Goal: Information Seeking & Learning: Learn about a topic

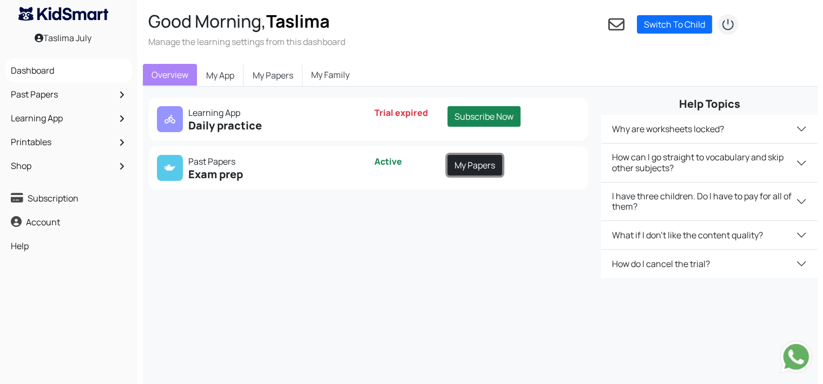
click at [465, 164] on link "My Papers" at bounding box center [475, 165] width 55 height 21
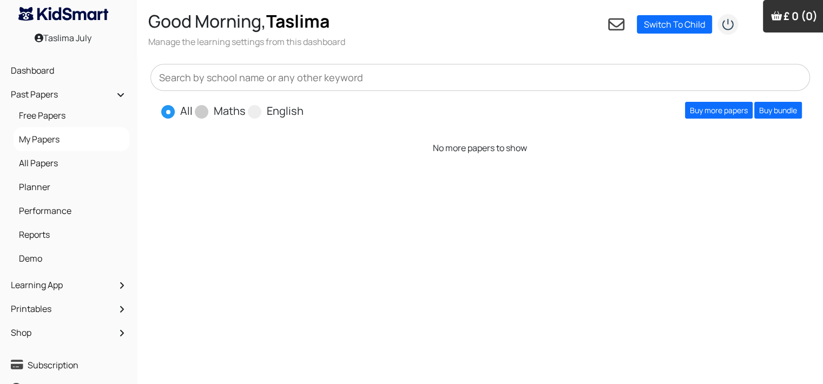
click at [209, 113] on span "Maths" at bounding box center [221, 110] width 53 height 16
click at [200, 113] on span at bounding box center [202, 112] width 14 height 14
click at [246, 110] on input "Maths" at bounding box center [249, 106] width 7 height 7
radio input "true"
click at [200, 113] on span at bounding box center [202, 112] width 14 height 14
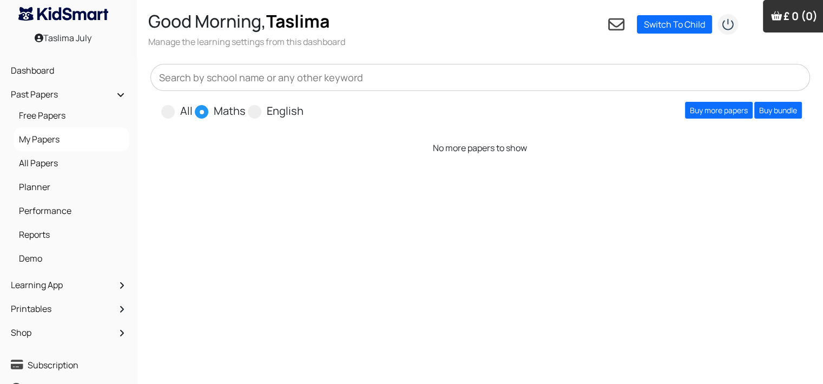
click at [246, 110] on input "Maths" at bounding box center [249, 106] width 7 height 7
drag, startPoint x: 714, startPoint y: 185, endPoint x: 733, endPoint y: 158, distance: 32.6
click at [733, 158] on div "All Maths English Buy more papers Buy bundle Show More No more papers to show S…" at bounding box center [480, 245] width 686 height 375
click at [718, 111] on link "Buy more papers" at bounding box center [719, 110] width 68 height 17
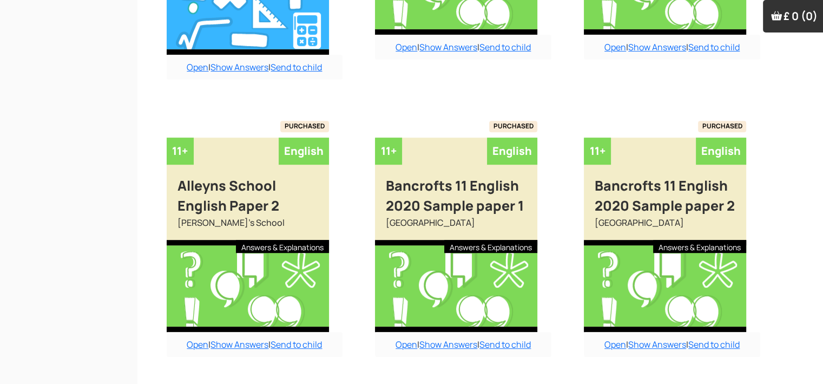
scroll to position [956, 0]
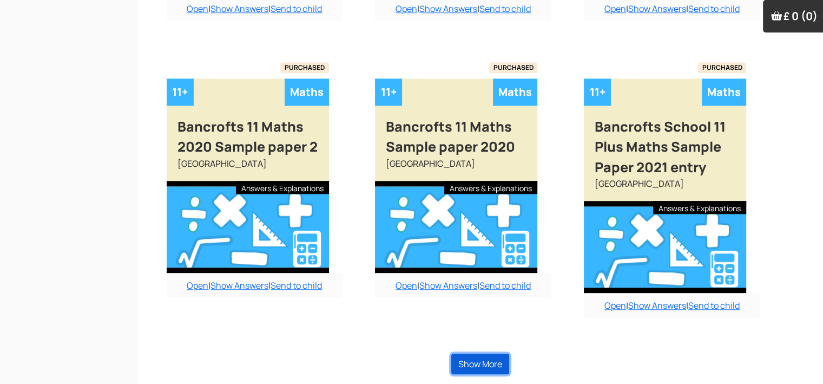
click at [479, 359] on button "Show More" at bounding box center [480, 363] width 58 height 21
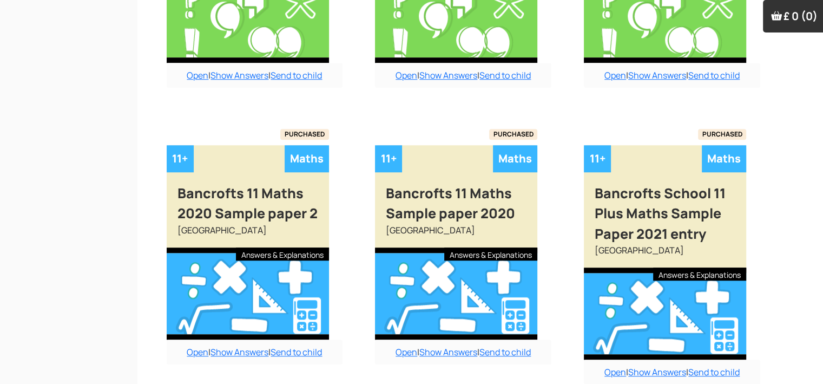
scroll to position [890, 0]
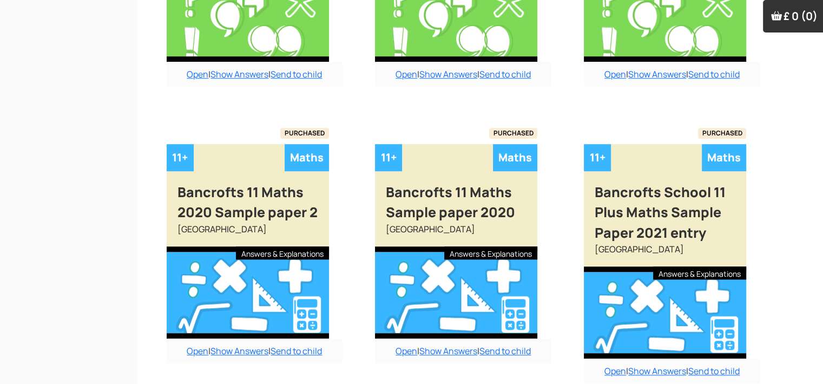
click at [400, 351] on link "Open" at bounding box center [407, 351] width 22 height 12
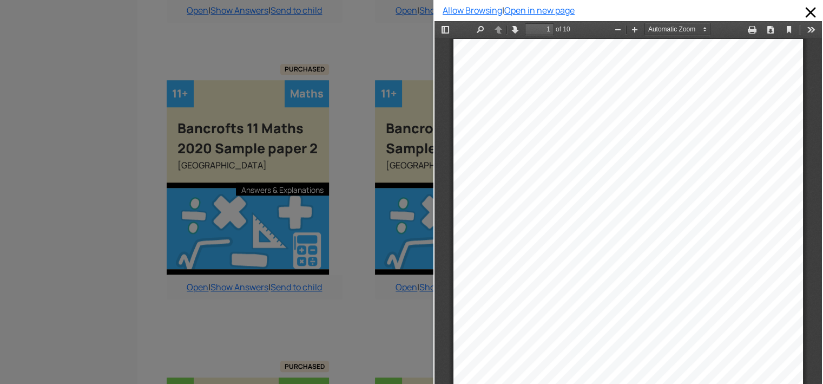
scroll to position [955, 0]
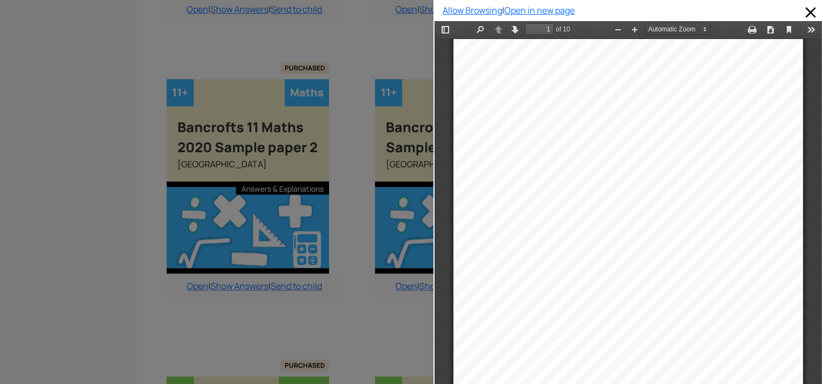
click at [814, 103] on div "Allow Browsing | Open in new page" at bounding box center [628, 192] width 390 height 384
drag, startPoint x: 1249, startPoint y: 124, endPoint x: 810, endPoint y: 94, distance: 439.4
type input "2"
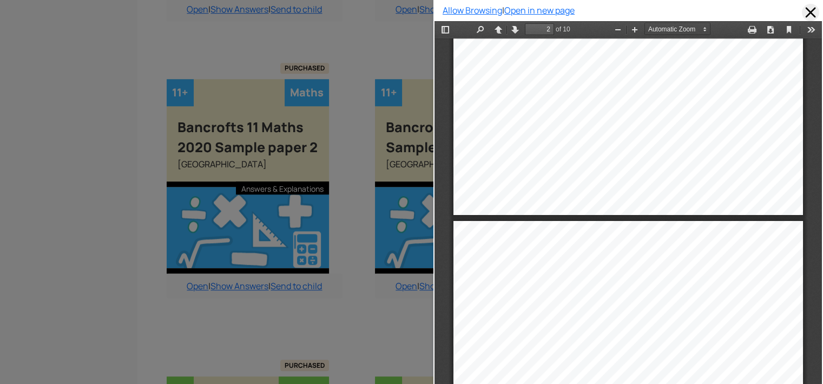
click at [802, 11] on span at bounding box center [810, 12] width 17 height 17
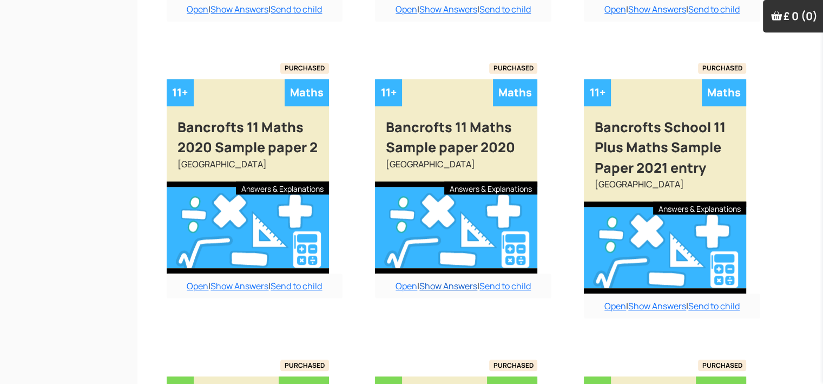
click at [444, 283] on link "Show Answers" at bounding box center [448, 286] width 58 height 12
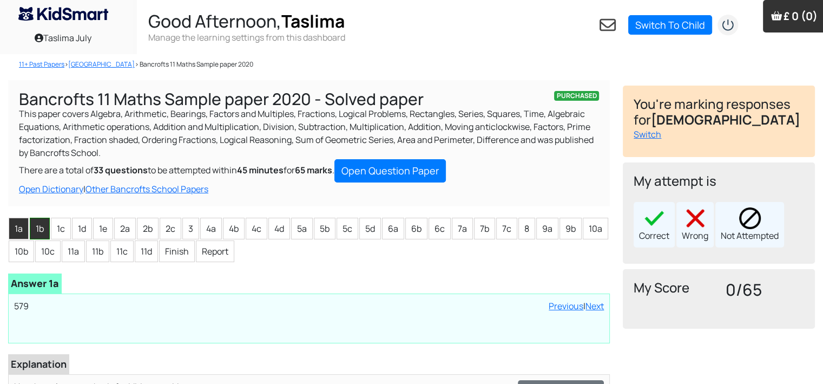
click at [42, 221] on li "1b" at bounding box center [40, 229] width 20 height 22
click at [65, 231] on li "1c" at bounding box center [61, 229] width 20 height 22
click at [87, 226] on li "1d" at bounding box center [82, 229] width 20 height 22
click at [80, 230] on li "1d" at bounding box center [82, 229] width 20 height 22
click at [84, 223] on li "1d" at bounding box center [82, 229] width 20 height 22
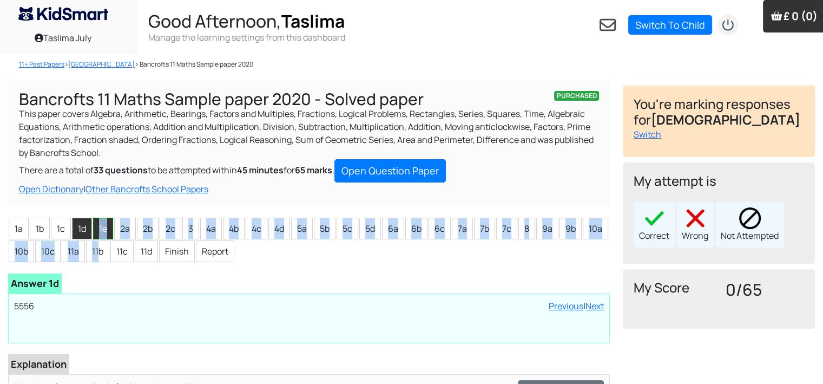
click at [100, 239] on ul "1a 1b 1c 1d 1e 2a 2b 2c 3 4a 4b 4c 4d 5a 5b 5c 5d 6a 6b 6c 7a 7b 7c 8 9a 9b 10a…" at bounding box center [309, 239] width 602 height 45
click at [108, 226] on li "1e" at bounding box center [103, 229] width 20 height 22
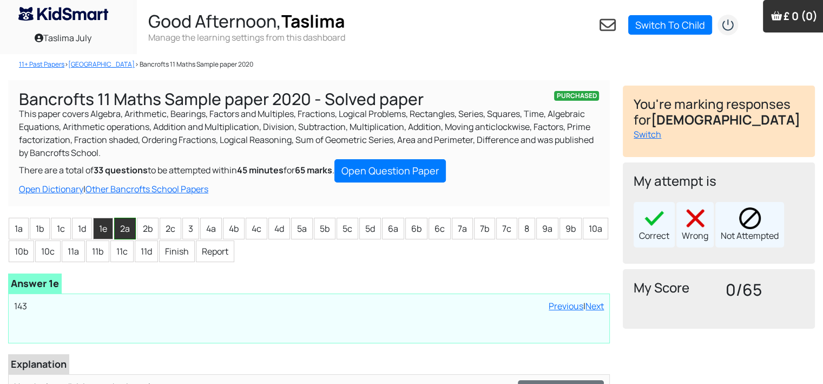
click at [123, 228] on li "2a" at bounding box center [125, 229] width 22 height 22
click at [144, 234] on li "2b" at bounding box center [148, 229] width 22 height 22
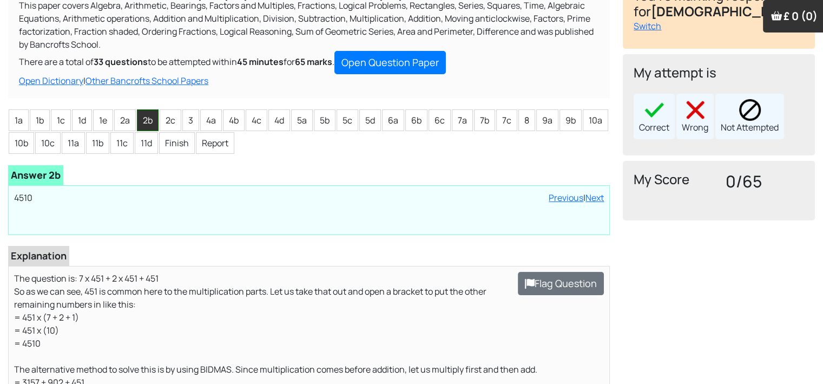
scroll to position [130, 0]
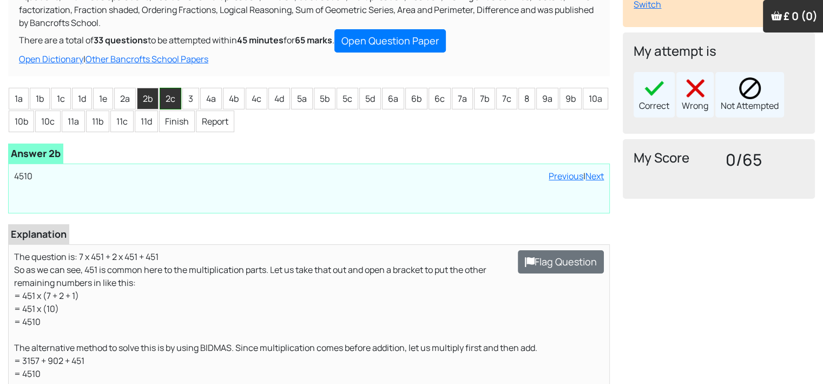
click at [162, 90] on li "2c" at bounding box center [171, 99] width 22 height 22
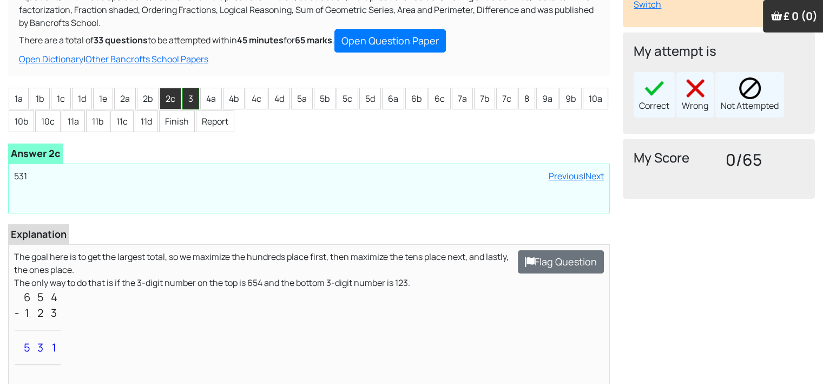
click at [189, 97] on li "3" at bounding box center [190, 99] width 17 height 22
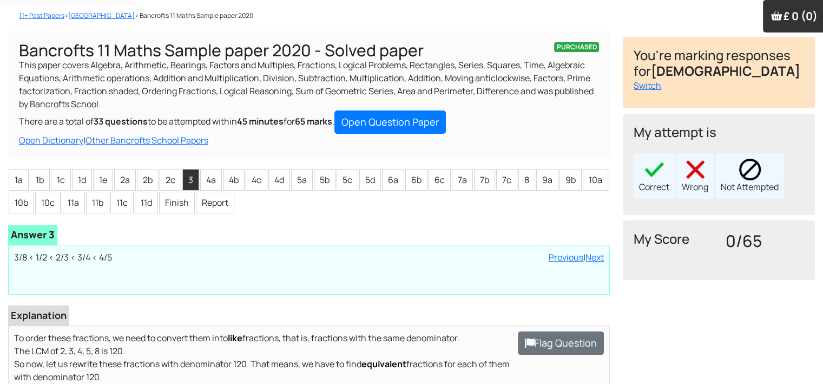
scroll to position [32, 0]
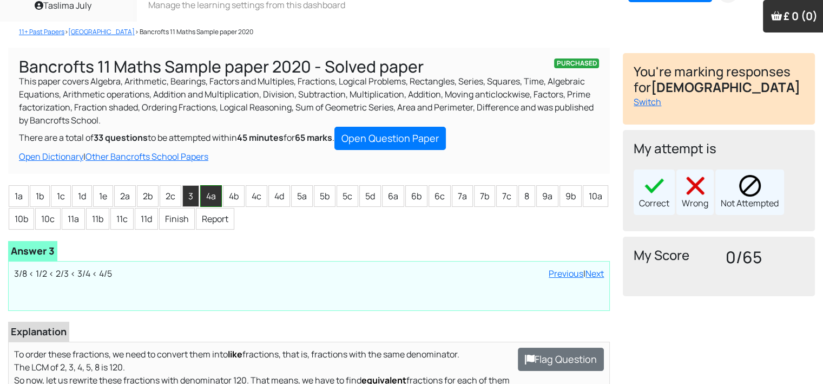
click at [203, 194] on li "4a" at bounding box center [211, 196] width 22 height 22
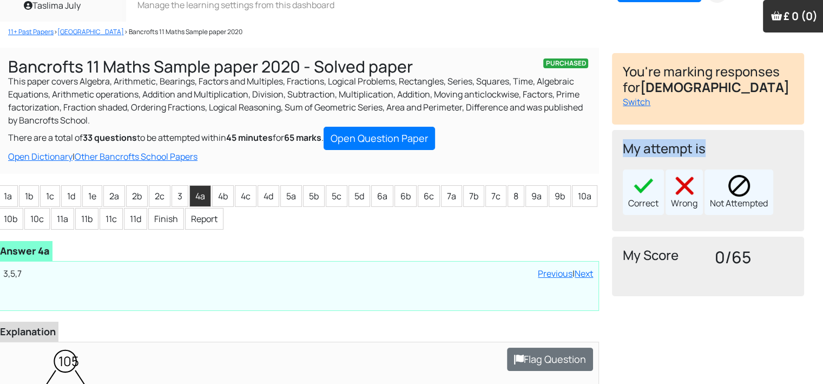
drag, startPoint x: 821, startPoint y: 150, endPoint x: 829, endPoint y: 139, distance: 13.5
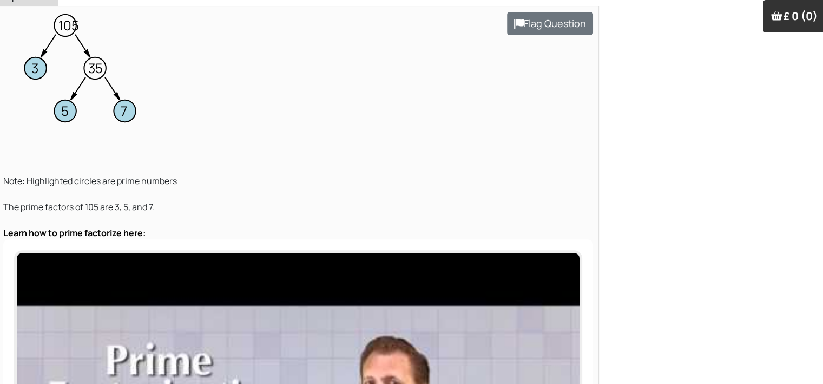
click at [812, 48] on html "Taslima July Good Afternoon, Taslima Manage the learning settings from this das…" at bounding box center [400, 340] width 823 height 1416
drag, startPoint x: 821, startPoint y: 48, endPoint x: 830, endPoint y: 51, distance: 9.8
click at [812, 51] on html "Taslima July Good Afternoon, Taslima Manage the learning settings from this das…" at bounding box center [400, 340] width 823 height 1416
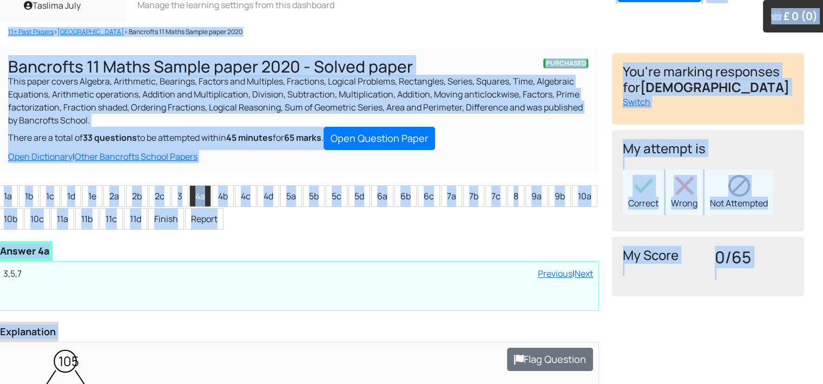
click at [612, 35] on div "11+ Past Papers > [GEOGRAPHIC_DATA] > Bancrofts 11 Maths Sample paper 2020" at bounding box center [394, 35] width 807 height 26
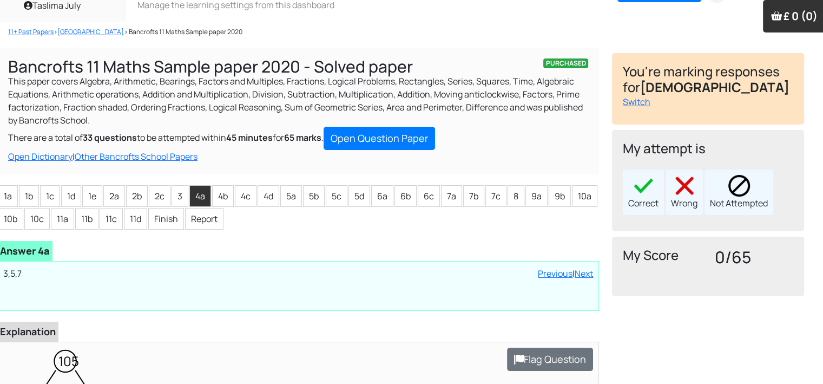
click at [612, 35] on div "11+ Past Papers > [GEOGRAPHIC_DATA] > Bancrofts 11 Maths Sample paper 2020" at bounding box center [394, 35] width 807 height 26
click at [244, 188] on li "4c" at bounding box center [246, 196] width 22 height 22
click at [268, 200] on li "4d" at bounding box center [269, 196] width 22 height 22
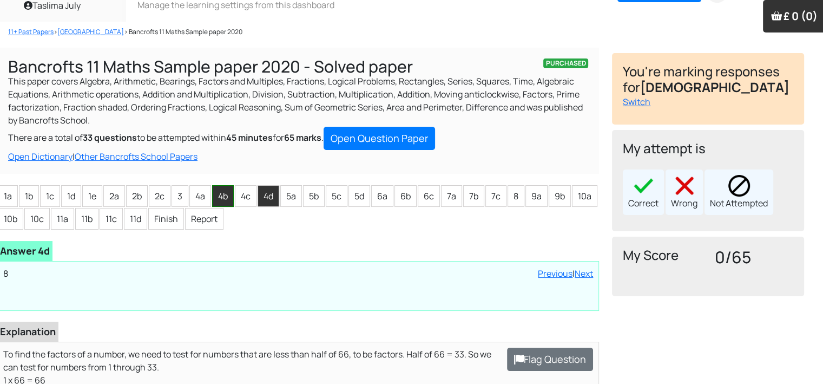
click at [226, 196] on li "4b" at bounding box center [223, 196] width 22 height 22
click at [183, 187] on li "3" at bounding box center [180, 196] width 17 height 22
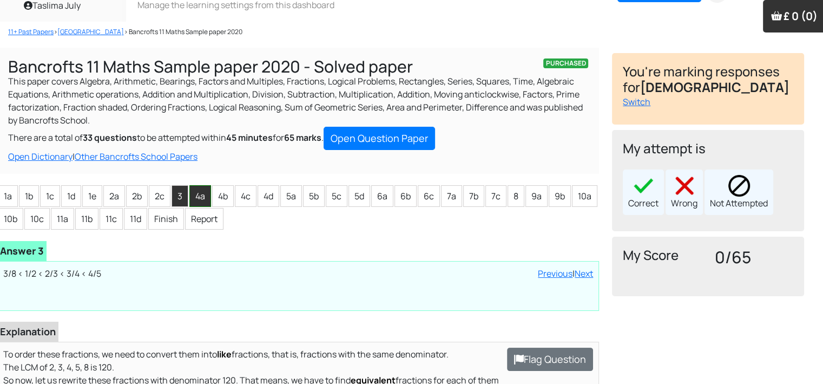
click at [201, 199] on li "4a" at bounding box center [200, 196] width 22 height 22
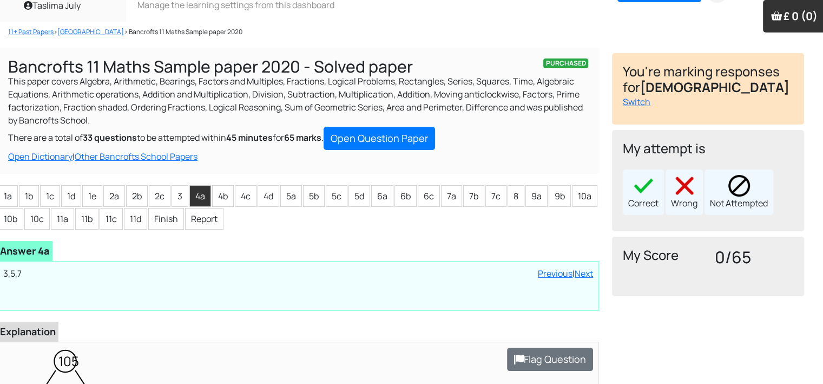
scroll to position [368, 11]
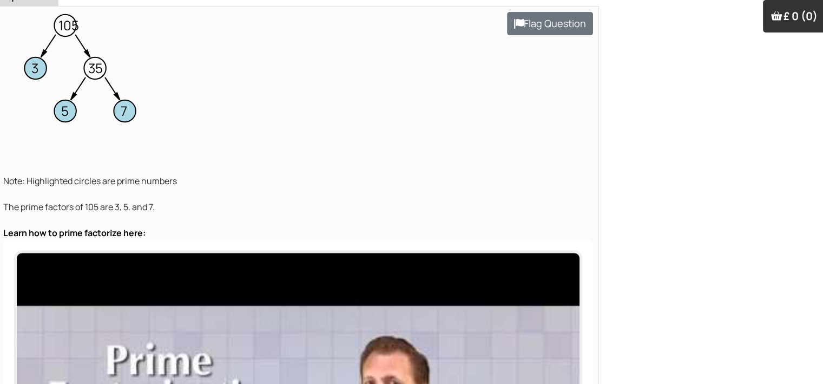
click at [812, 45] on html "Taslima July Good Afternoon, Taslima Manage the learning settings from this das…" at bounding box center [400, 340] width 823 height 1416
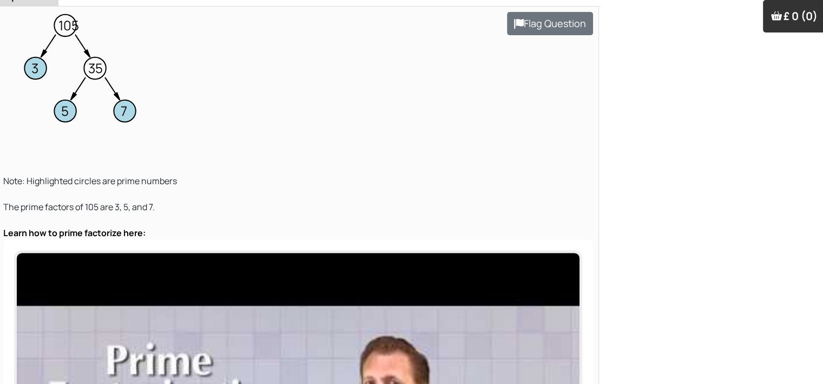
click at [812, 45] on html "Taslima July Good Afternoon, Taslima Manage the learning settings from this das…" at bounding box center [400, 340] width 823 height 1416
click at [812, 46] on html "Taslima July Good Afternoon, Taslima Manage the learning settings from this das…" at bounding box center [400, 340] width 823 height 1416
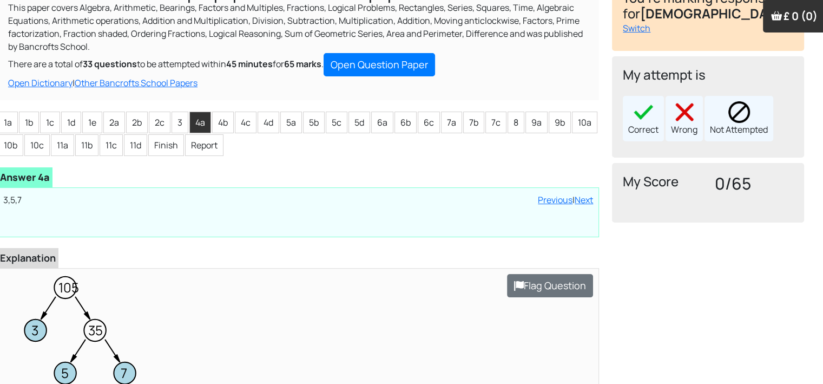
scroll to position [32, 11]
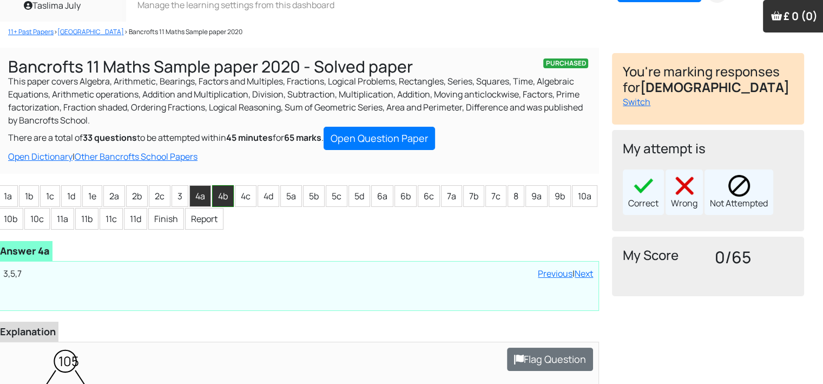
click at [224, 196] on li "4b" at bounding box center [223, 196] width 22 height 22
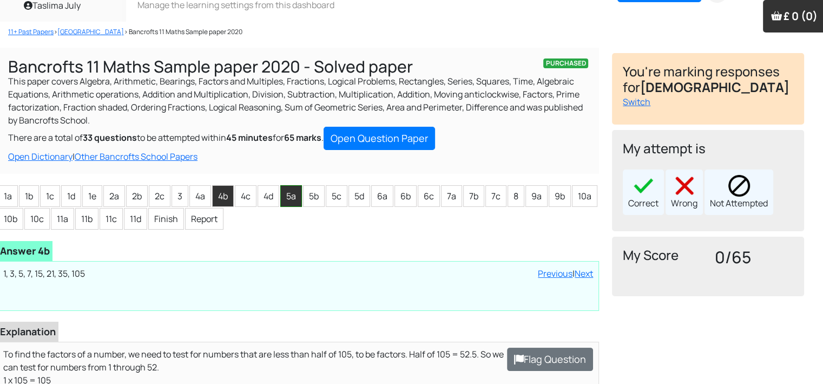
click at [294, 200] on li "5a" at bounding box center [291, 196] width 22 height 22
click at [200, 201] on li "4a" at bounding box center [200, 196] width 22 height 22
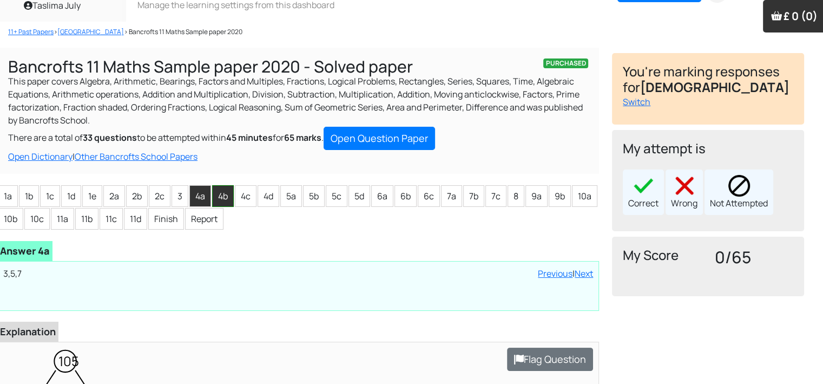
click at [227, 197] on li "4b" at bounding box center [223, 196] width 22 height 22
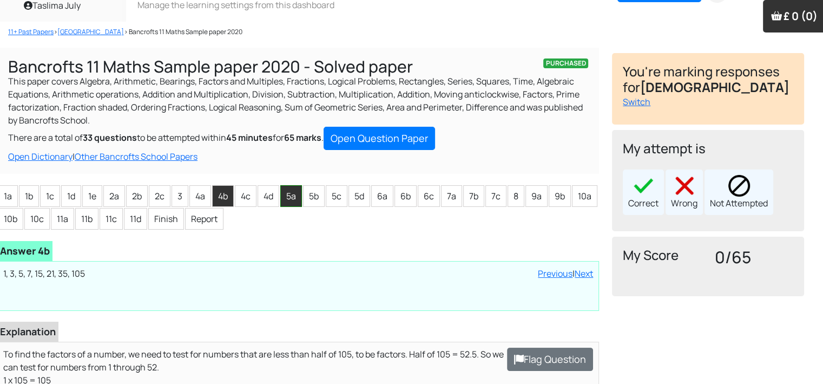
click at [290, 196] on li "5a" at bounding box center [291, 196] width 22 height 22
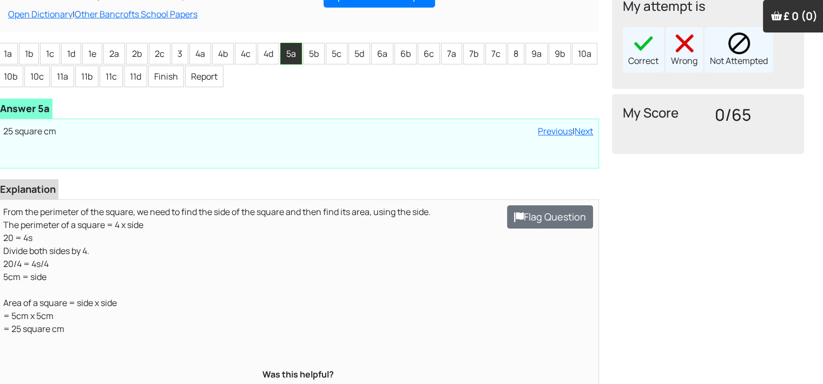
scroll to position [184, 11]
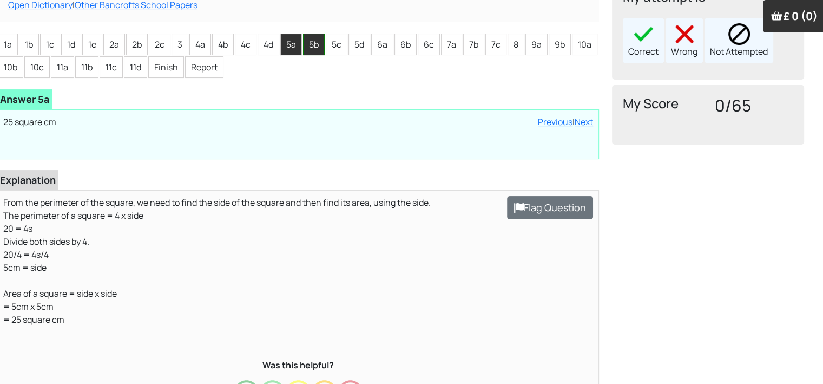
click at [313, 44] on li "5b" at bounding box center [314, 45] width 22 height 22
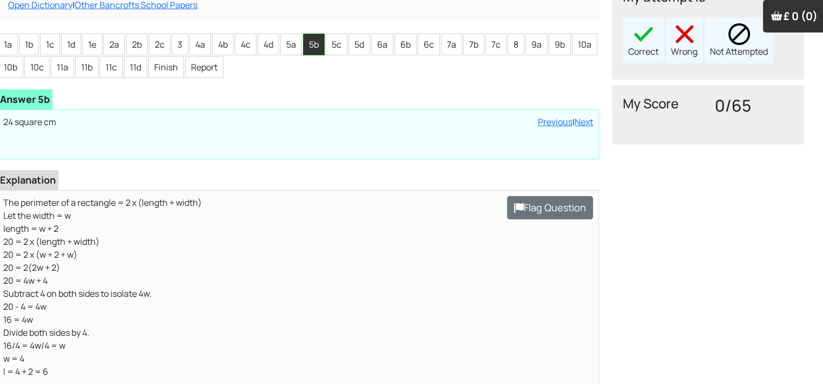
click at [313, 44] on li "5b" at bounding box center [314, 45] width 22 height 22
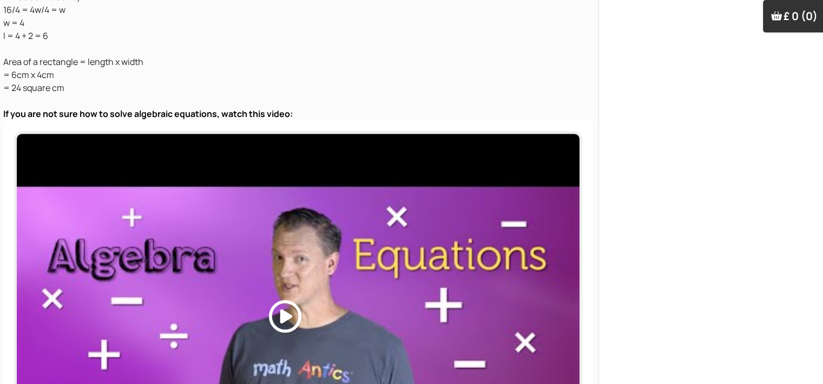
click at [812, 105] on html "Taslima July Good Afternoon, Taslima Manage the learning settings from this das…" at bounding box center [400, 217] width 823 height 1474
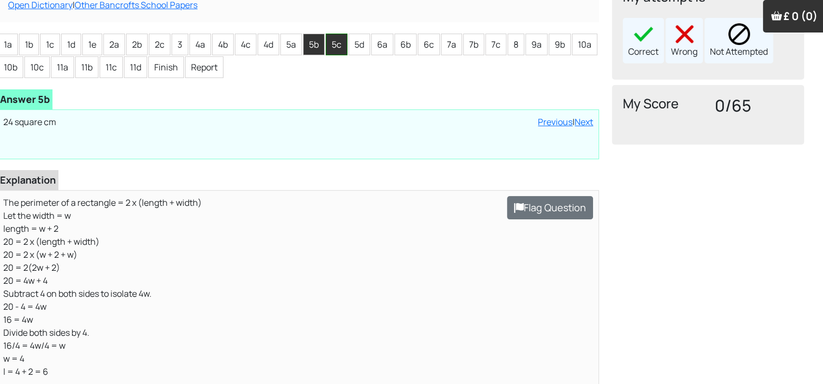
click at [329, 35] on li "5c" at bounding box center [337, 45] width 22 height 22
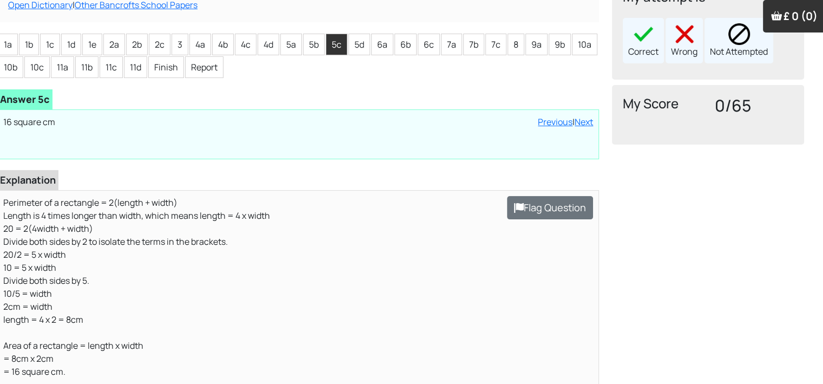
click at [336, 32] on div "PURCHASED Bancrofts 11 Maths Sample paper 2020 - Solved paper This paper covers…" at bounding box center [298, 212] width 615 height 632
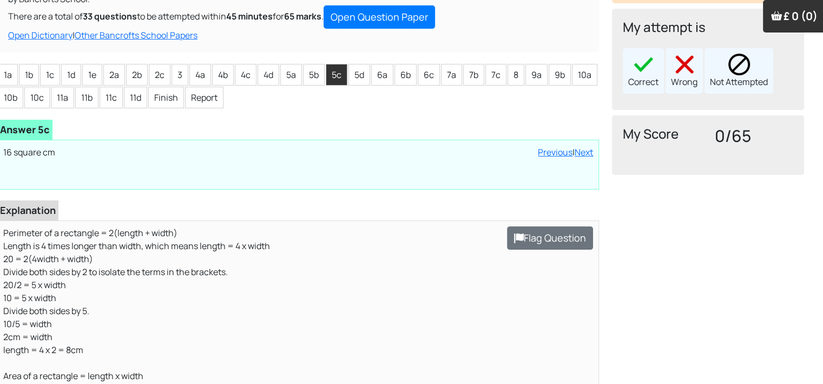
scroll to position [152, 11]
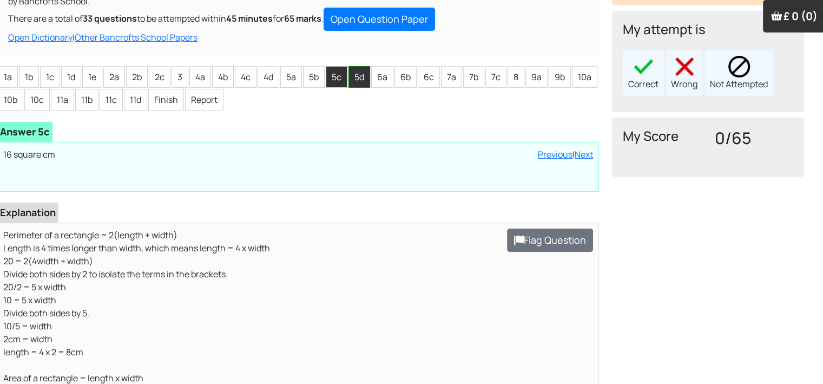
click at [364, 79] on li "5d" at bounding box center [360, 77] width 22 height 22
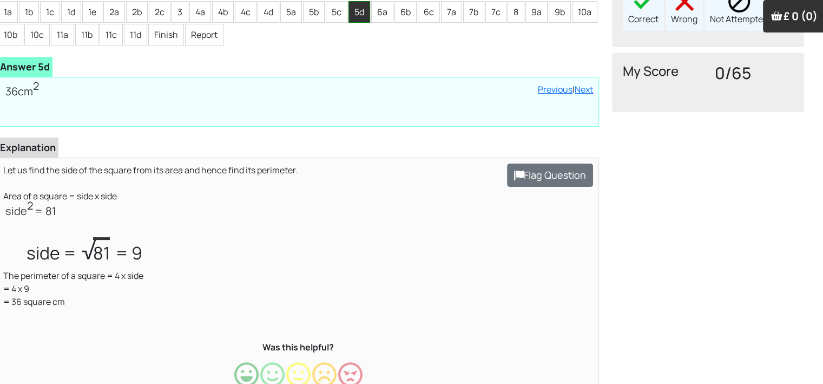
scroll to position [216, 11]
click at [380, 8] on li "6a" at bounding box center [382, 12] width 22 height 22
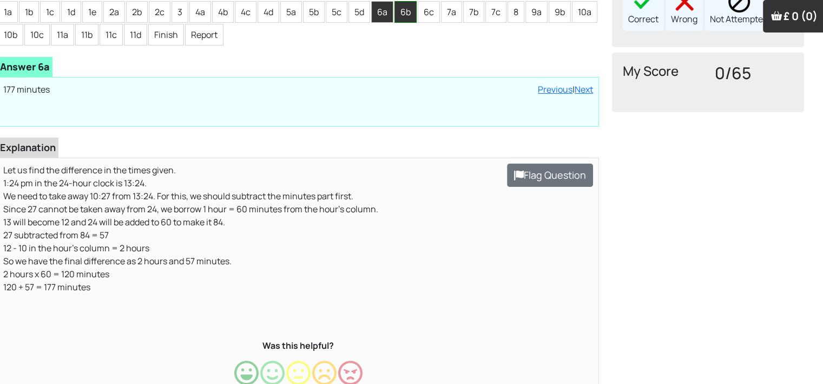
click at [409, 9] on li "6b" at bounding box center [406, 12] width 22 height 22
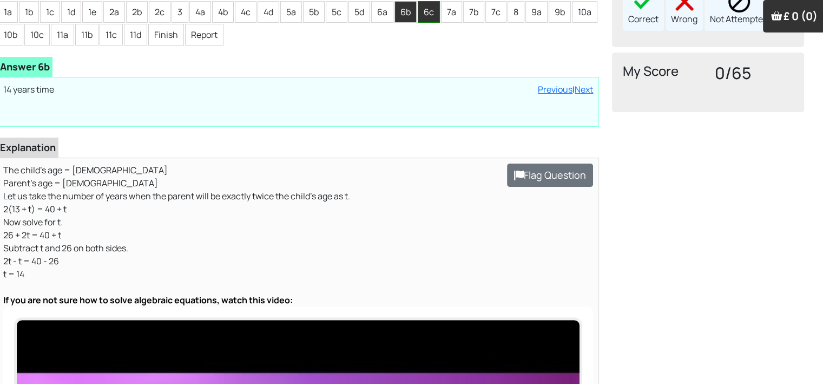
click at [421, 9] on li "6c" at bounding box center [429, 12] width 22 height 22
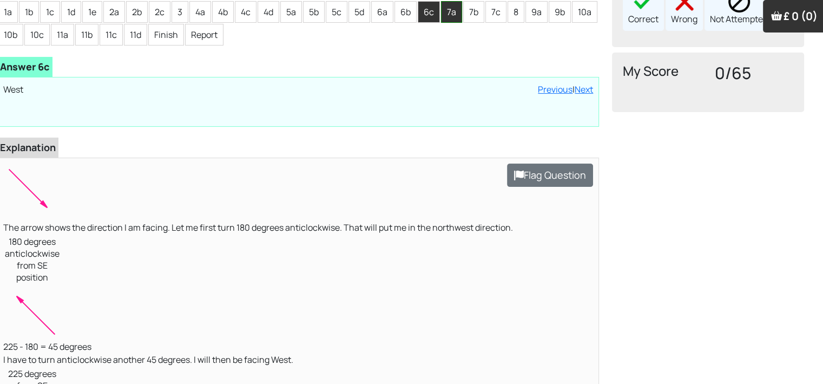
click at [457, 16] on li "7a" at bounding box center [451, 12] width 21 height 22
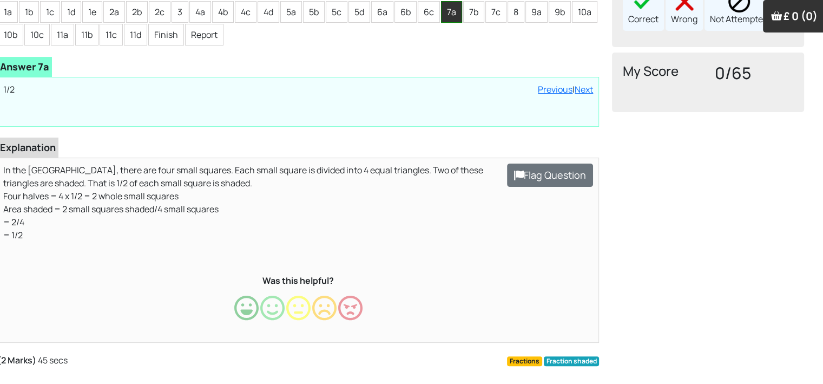
click at [457, 16] on li "7a" at bounding box center [451, 12] width 21 height 22
click at [475, 11] on li "7b" at bounding box center [473, 12] width 21 height 22
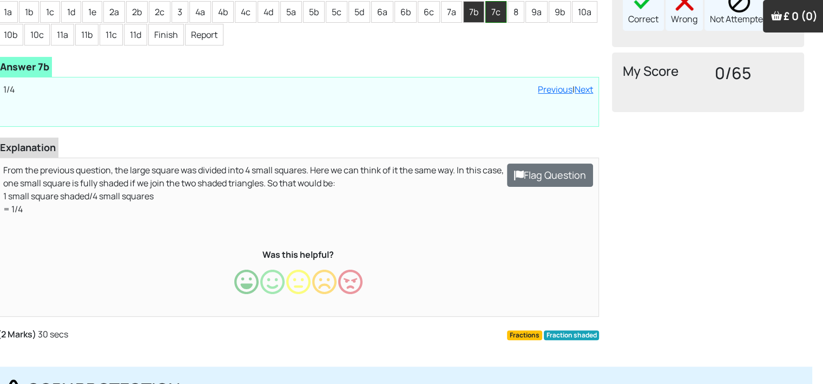
click at [502, 15] on li "7c" at bounding box center [495, 12] width 21 height 22
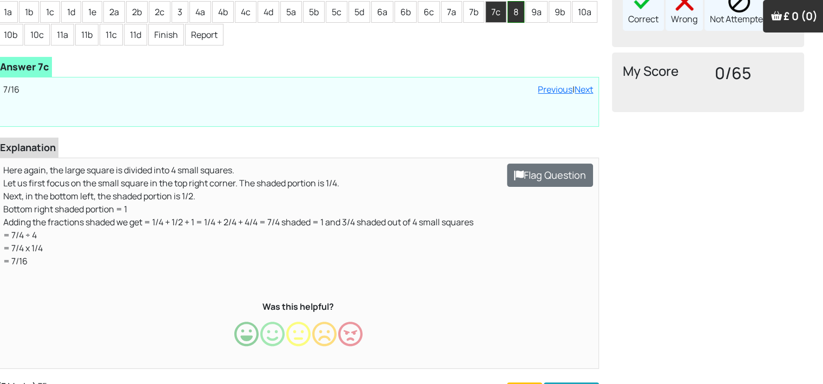
click at [509, 16] on li "8" at bounding box center [516, 12] width 17 height 22
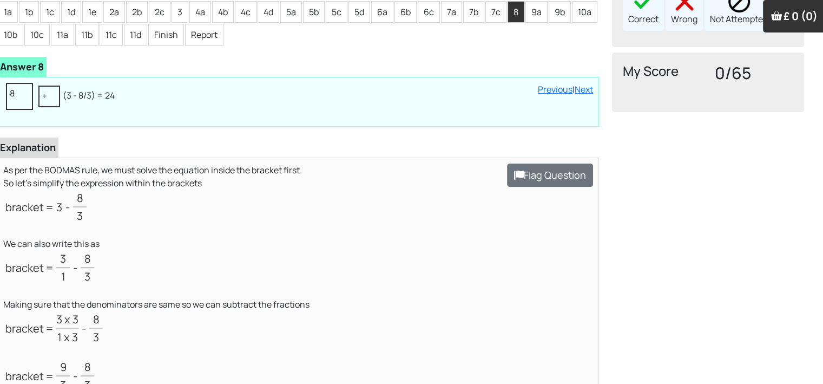
drag, startPoint x: 504, startPoint y: 20, endPoint x: 485, endPoint y: 35, distance: 24.3
click at [485, 35] on ul "1a 1b 1c 1d 1e 2a 2b 2c 3 4a 4b 4c 4d 5a 5b 5c 5d 6a 6b 6c 7a 7b 7c 8 9a 9b 10a…" at bounding box center [298, 23] width 602 height 45
click at [490, 18] on li "7c" at bounding box center [495, 12] width 21 height 22
